Goal: Information Seeking & Learning: Understand process/instructions

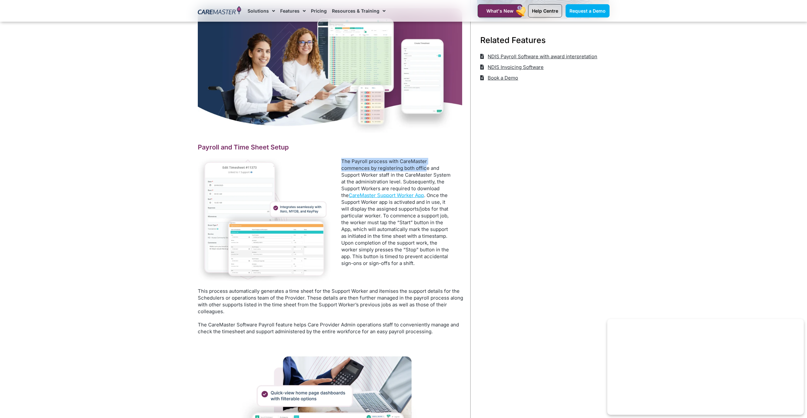
drag, startPoint x: 342, startPoint y: 161, endPoint x: 426, endPoint y: 166, distance: 84.5
click at [426, 166] on p "The Payroll process with CareMaster commences by registering both office and Su…" at bounding box center [397, 212] width 112 height 109
drag, startPoint x: 426, startPoint y: 166, endPoint x: 361, endPoint y: 170, distance: 65.8
click at [361, 170] on p "The Payroll process with CareMaster commences by registering both office and Su…" at bounding box center [397, 212] width 112 height 109
drag, startPoint x: 405, startPoint y: 173, endPoint x: 444, endPoint y: 172, distance: 39.1
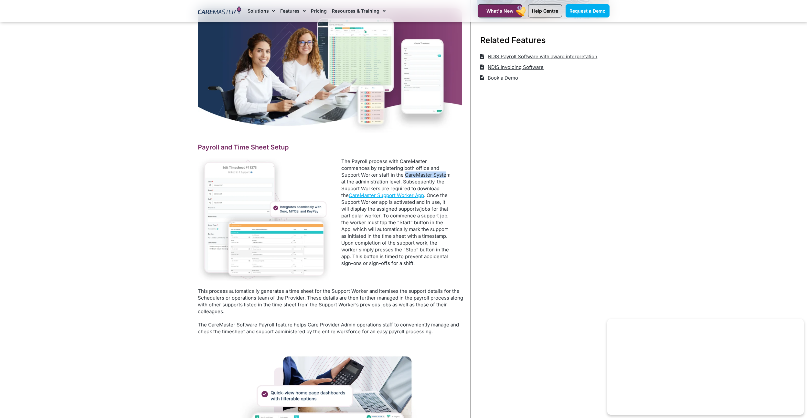
click at [444, 172] on p "The Payroll process with CareMaster commences by registering both office and Su…" at bounding box center [397, 212] width 112 height 109
drag, startPoint x: 444, startPoint y: 172, endPoint x: 379, endPoint y: 178, distance: 64.9
click at [379, 178] on p "The Payroll process with CareMaster commences by registering both office and Su…" at bounding box center [397, 212] width 112 height 109
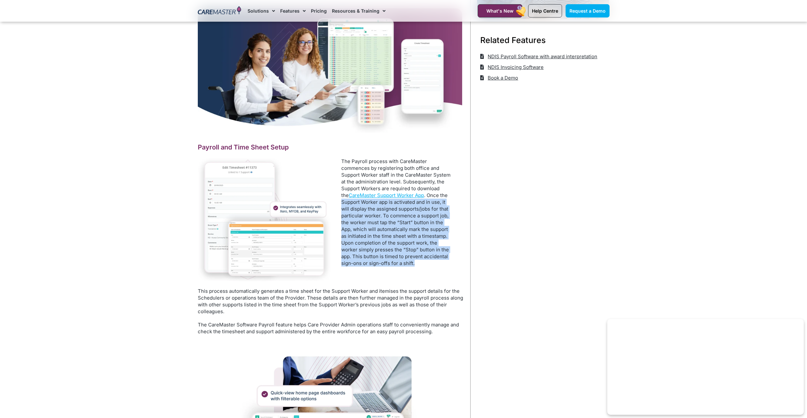
drag, startPoint x: 342, startPoint y: 203, endPoint x: 441, endPoint y: 264, distance: 116.4
click at [441, 264] on p "The Payroll process with CareMaster commences by registering both office and Su…" at bounding box center [397, 212] width 112 height 109
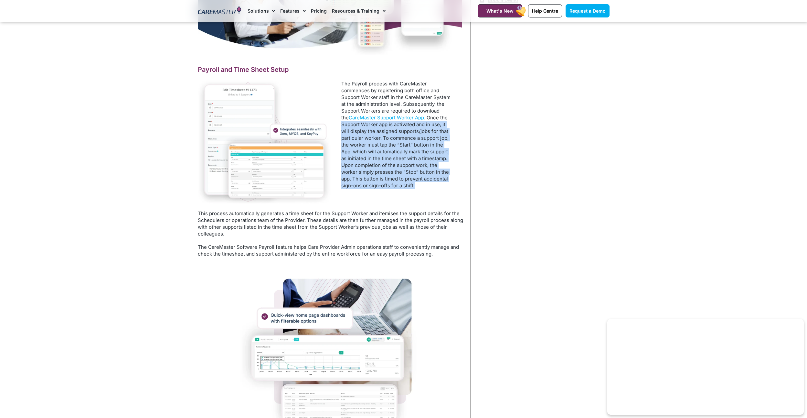
scroll to position [289, 0]
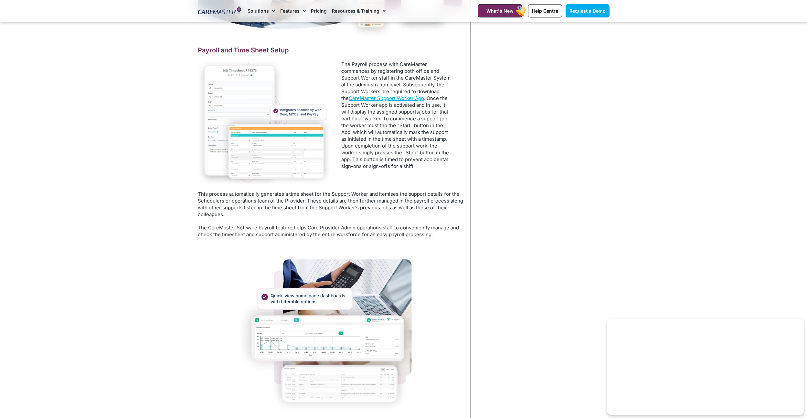
click at [249, 216] on p "This process automatically generates a time sheet for the Support Worker and it…" at bounding box center [331, 203] width 266 height 27
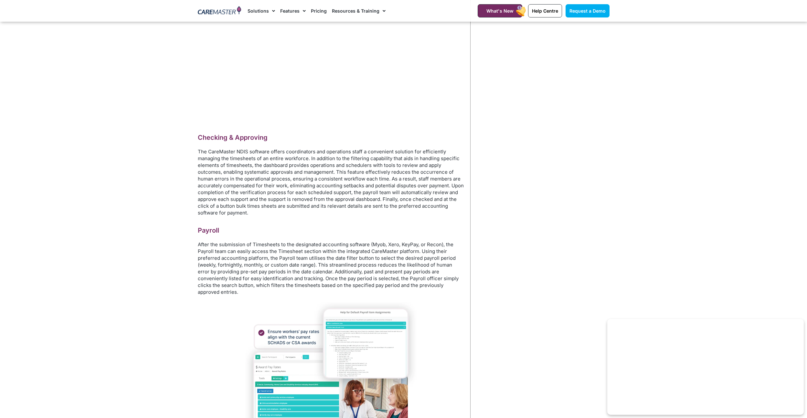
scroll to position [1162, 0]
